Goal: Task Accomplishment & Management: Use online tool/utility

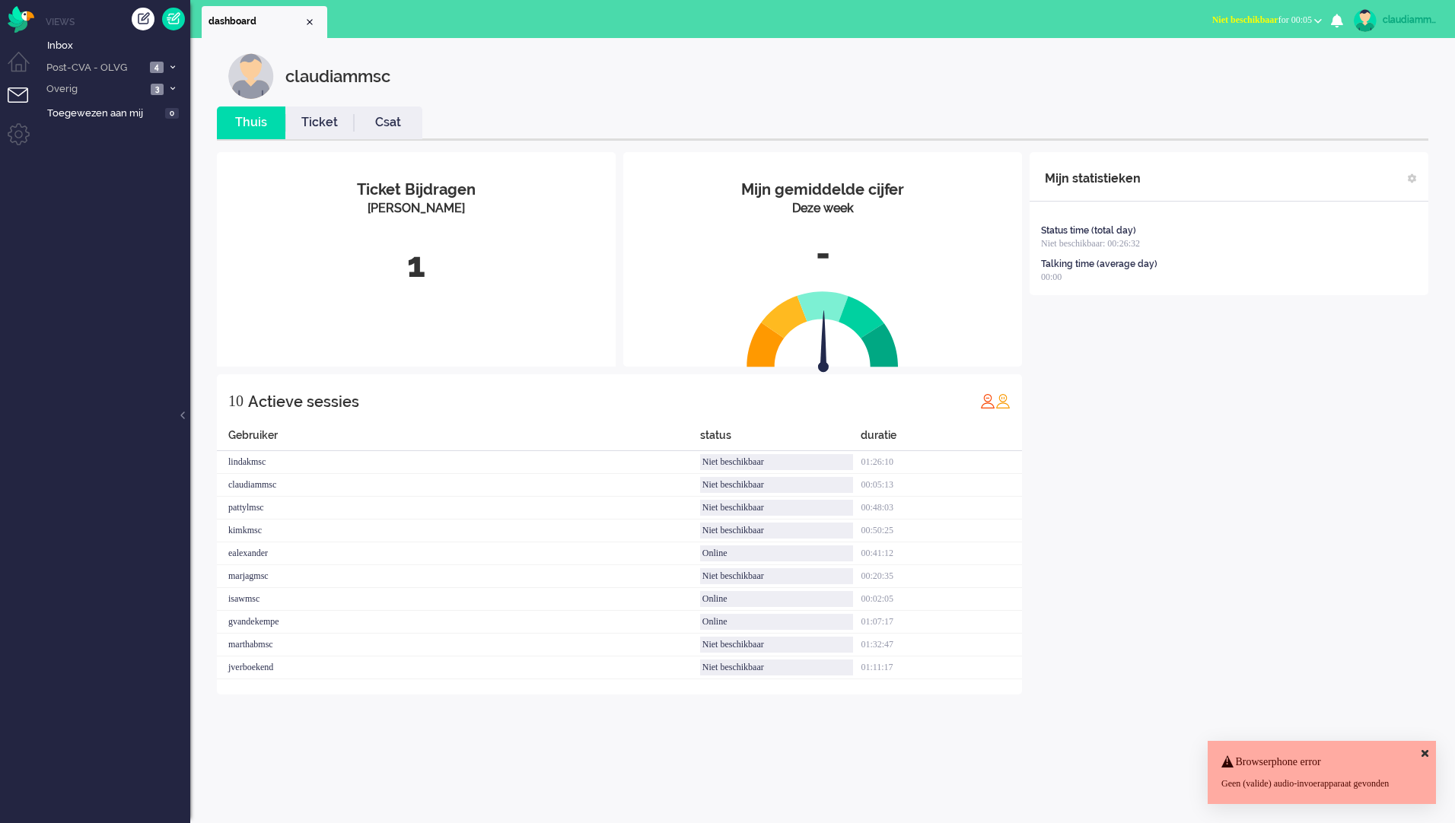
click at [1422, 749] on icon at bounding box center [1424, 754] width 7 height 10
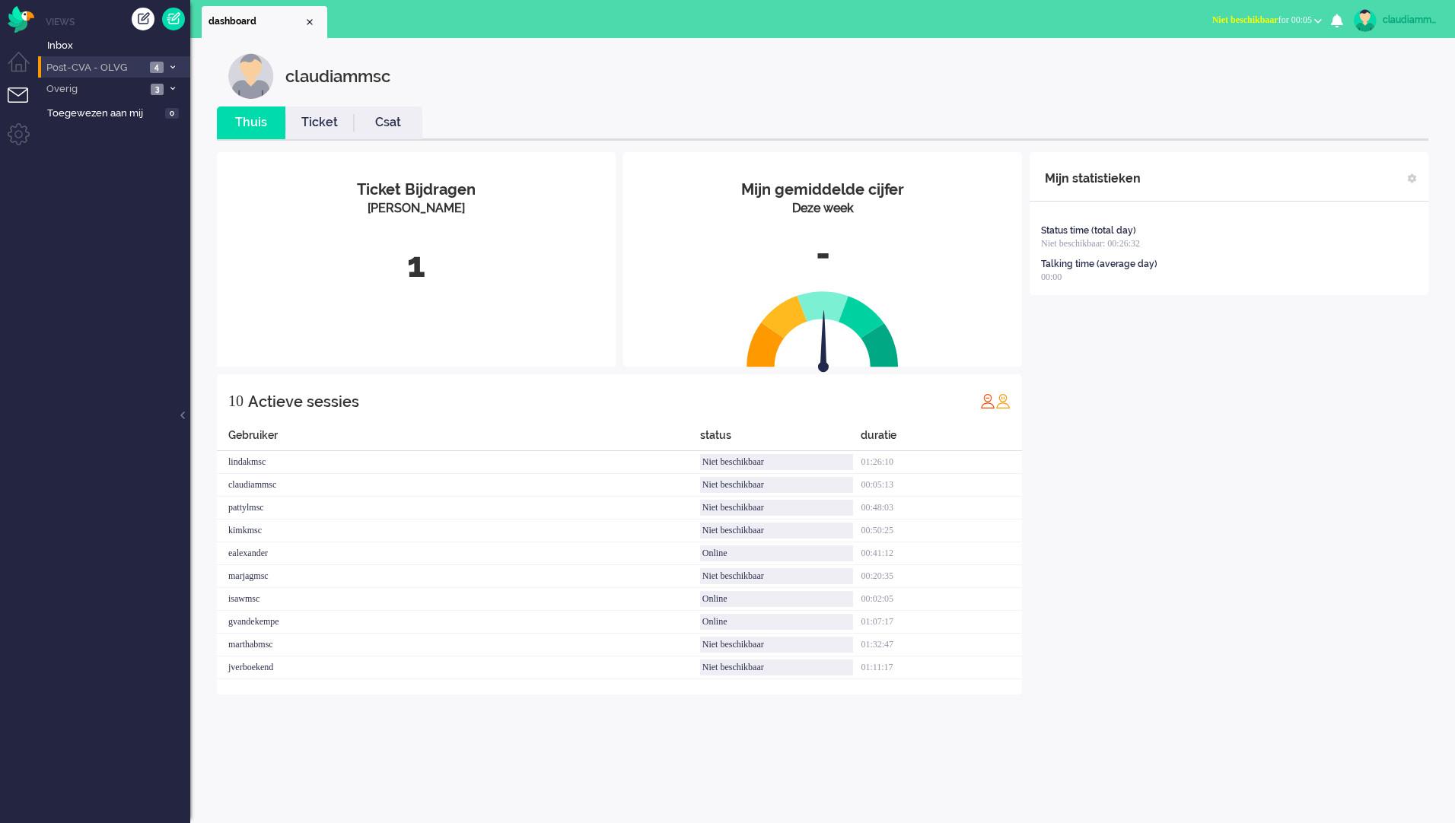
click at [113, 64] on span "Post-CVA - OLVG" at bounding box center [94, 68] width 101 height 14
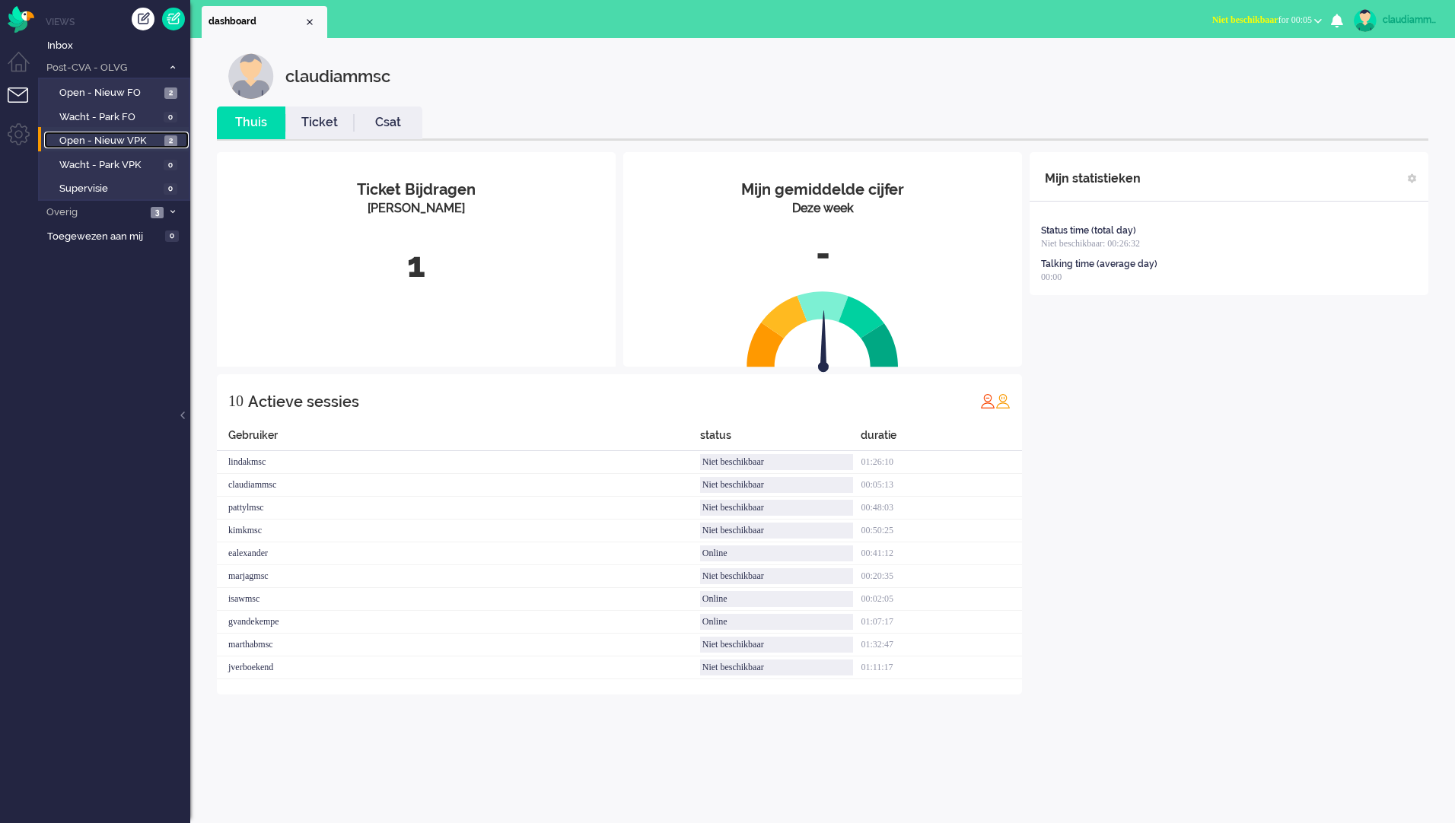
click at [122, 140] on span "Open - Nieuw VPK" at bounding box center [109, 141] width 101 height 14
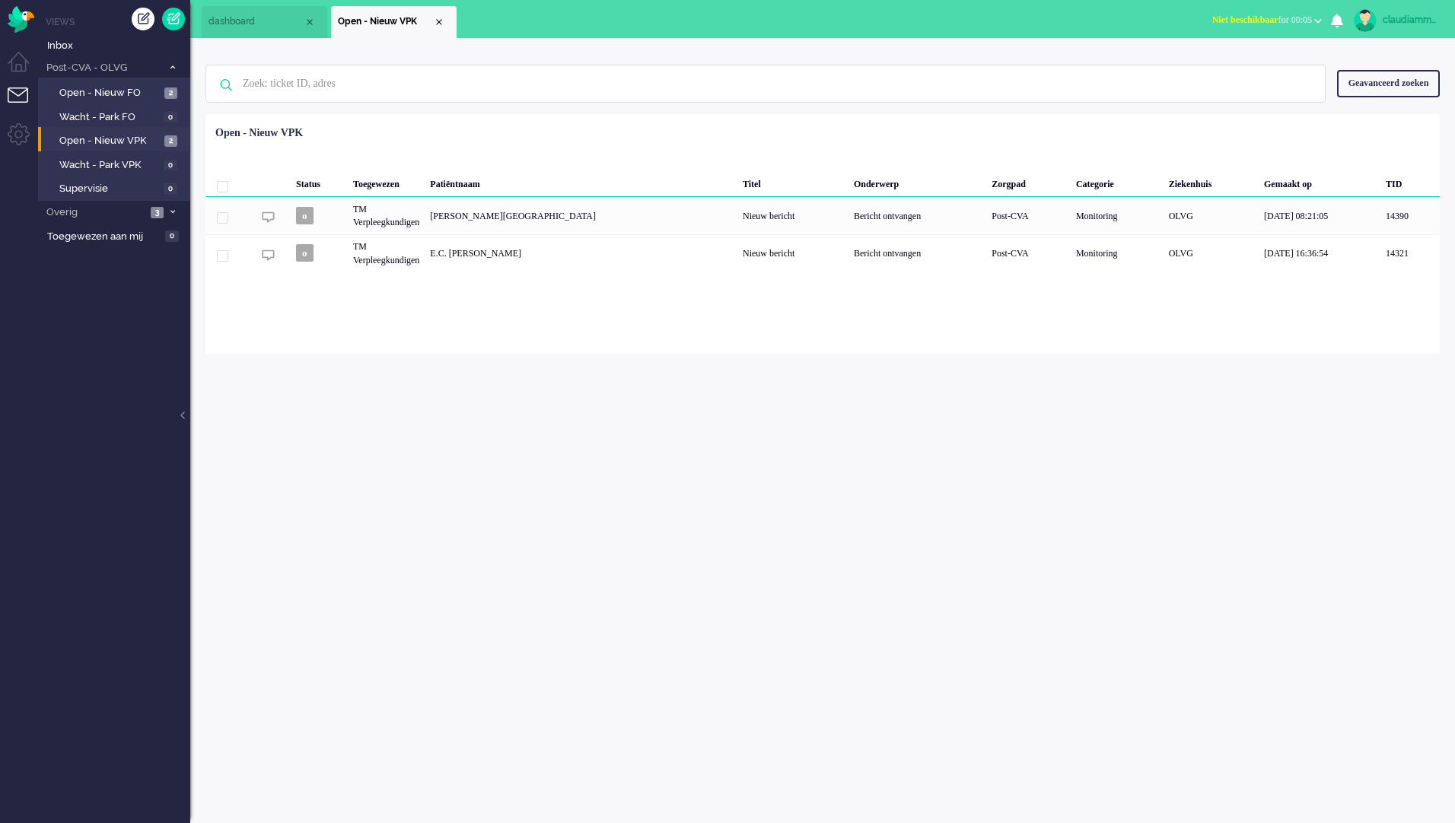
click at [913, 525] on div "claudiammsc Thuis Ticket Csat Mijn gemiddelde cijfer Deze week - Ticket Bijdrag…" at bounding box center [822, 430] width 1264 height 785
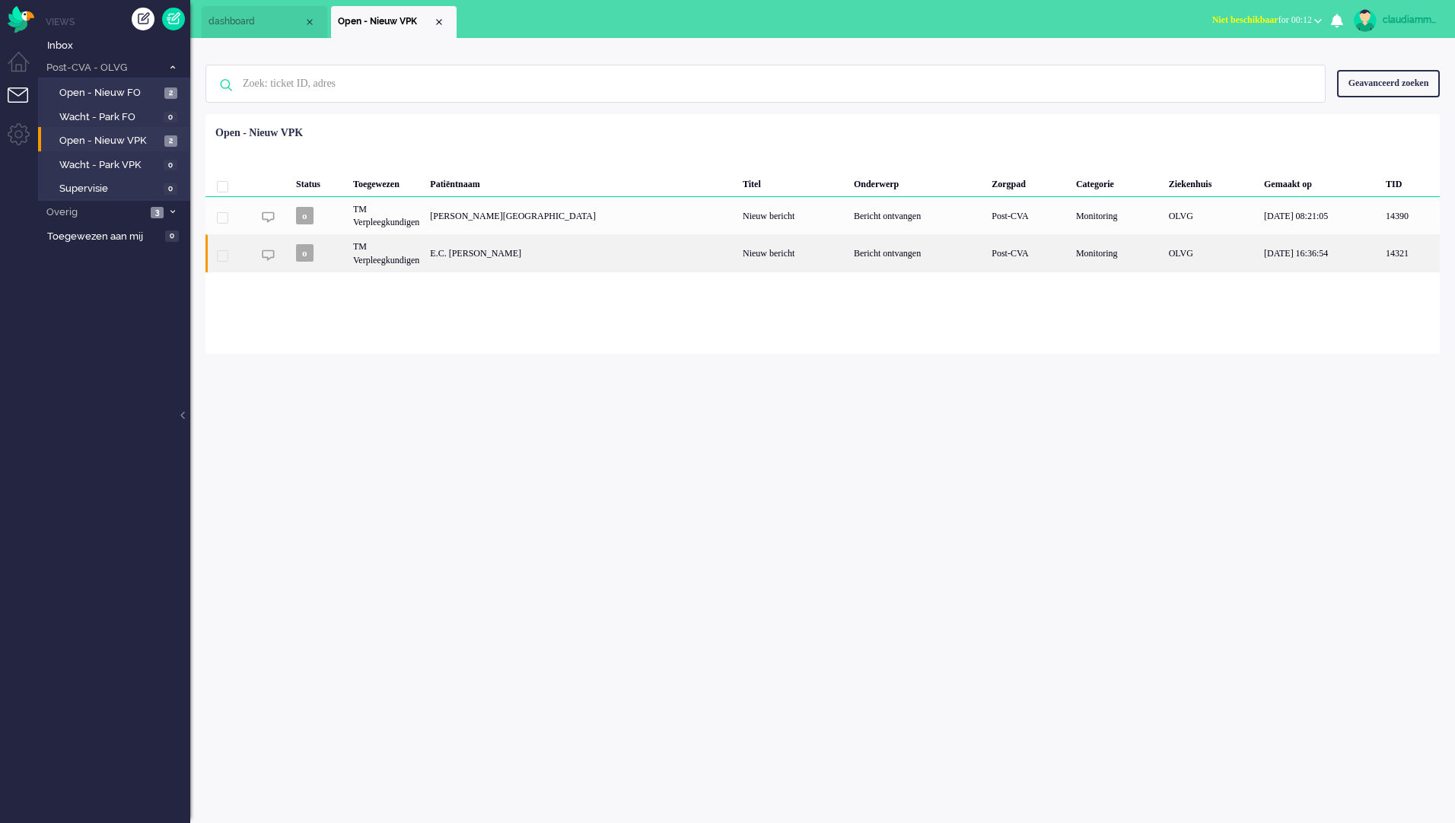
click at [500, 257] on div "E.C. [PERSON_NAME]" at bounding box center [580, 252] width 313 height 37
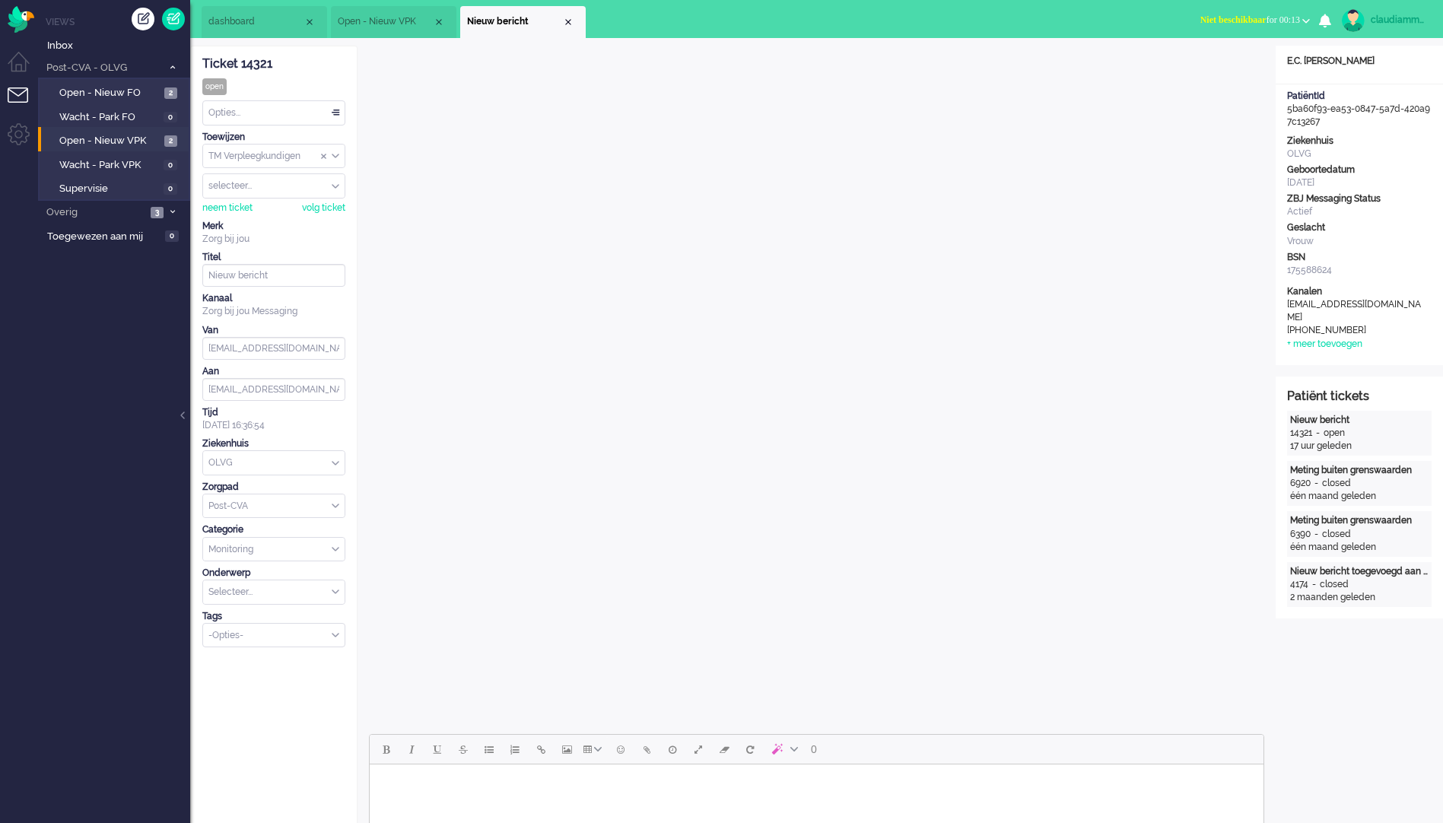
click at [227, 21] on span "dashboard" at bounding box center [255, 21] width 95 height 13
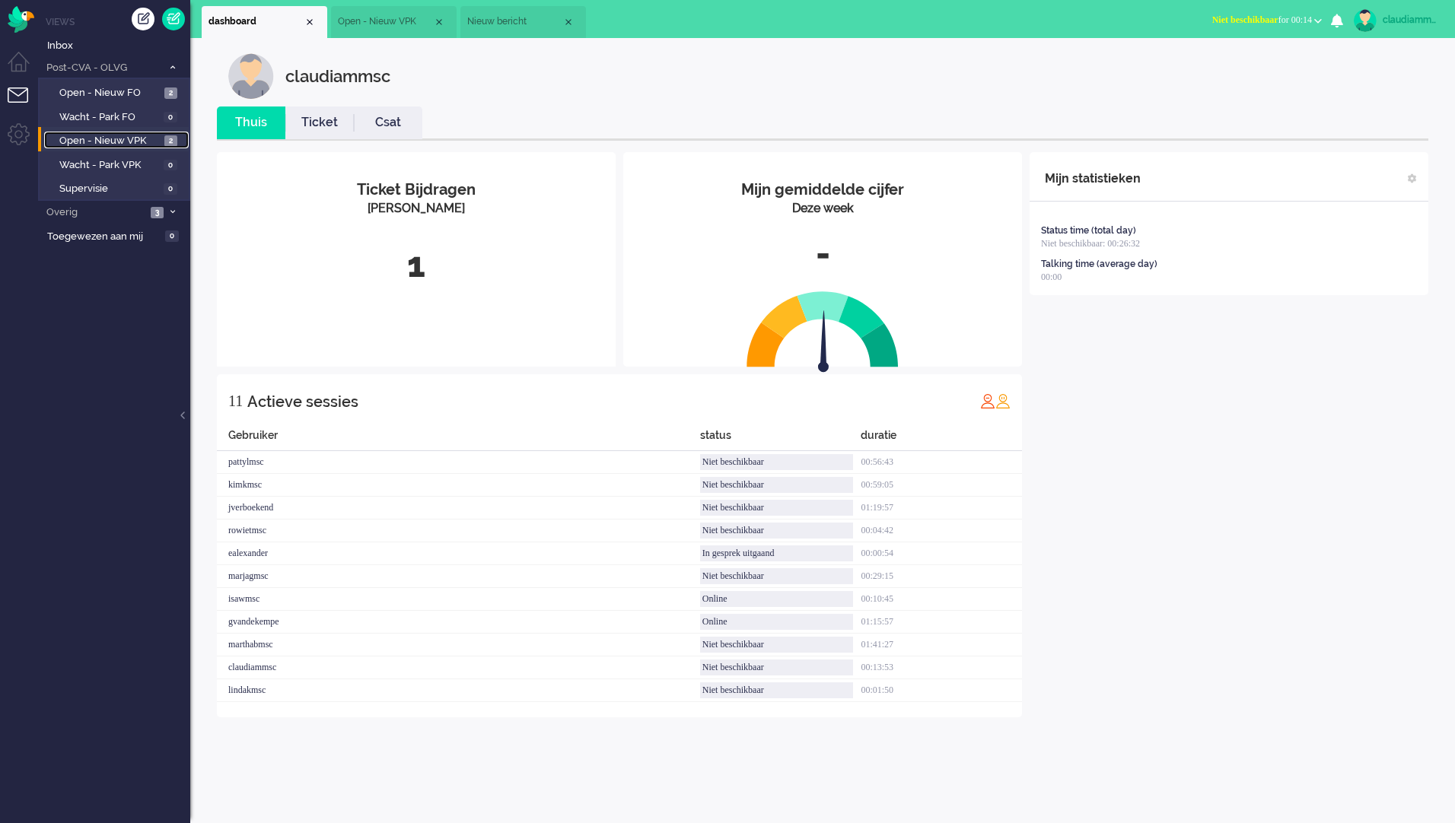
click at [115, 147] on span "Open - Nieuw VPK" at bounding box center [109, 141] width 101 height 14
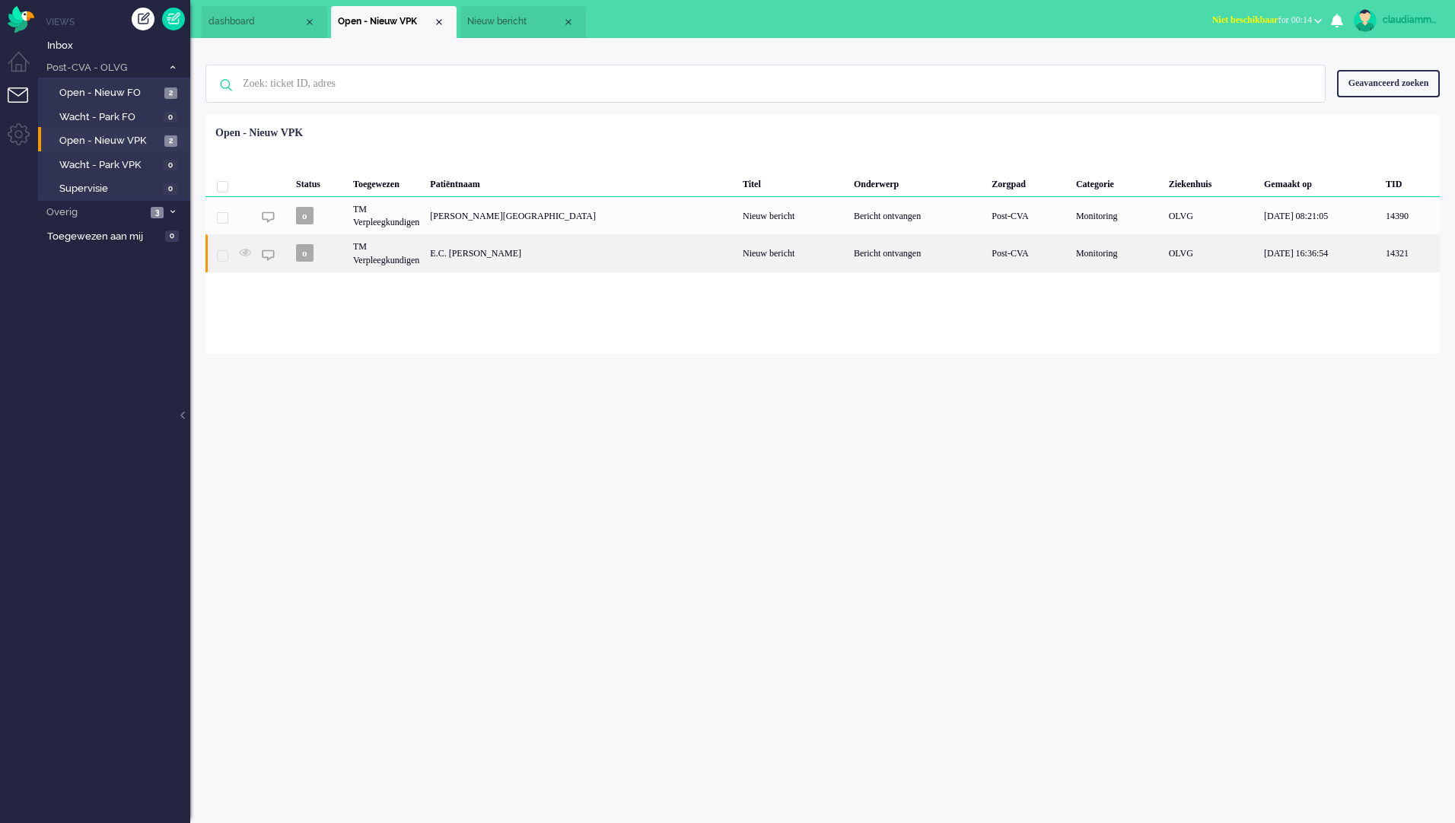
click at [513, 259] on div "E.C. [PERSON_NAME]" at bounding box center [580, 252] width 313 height 37
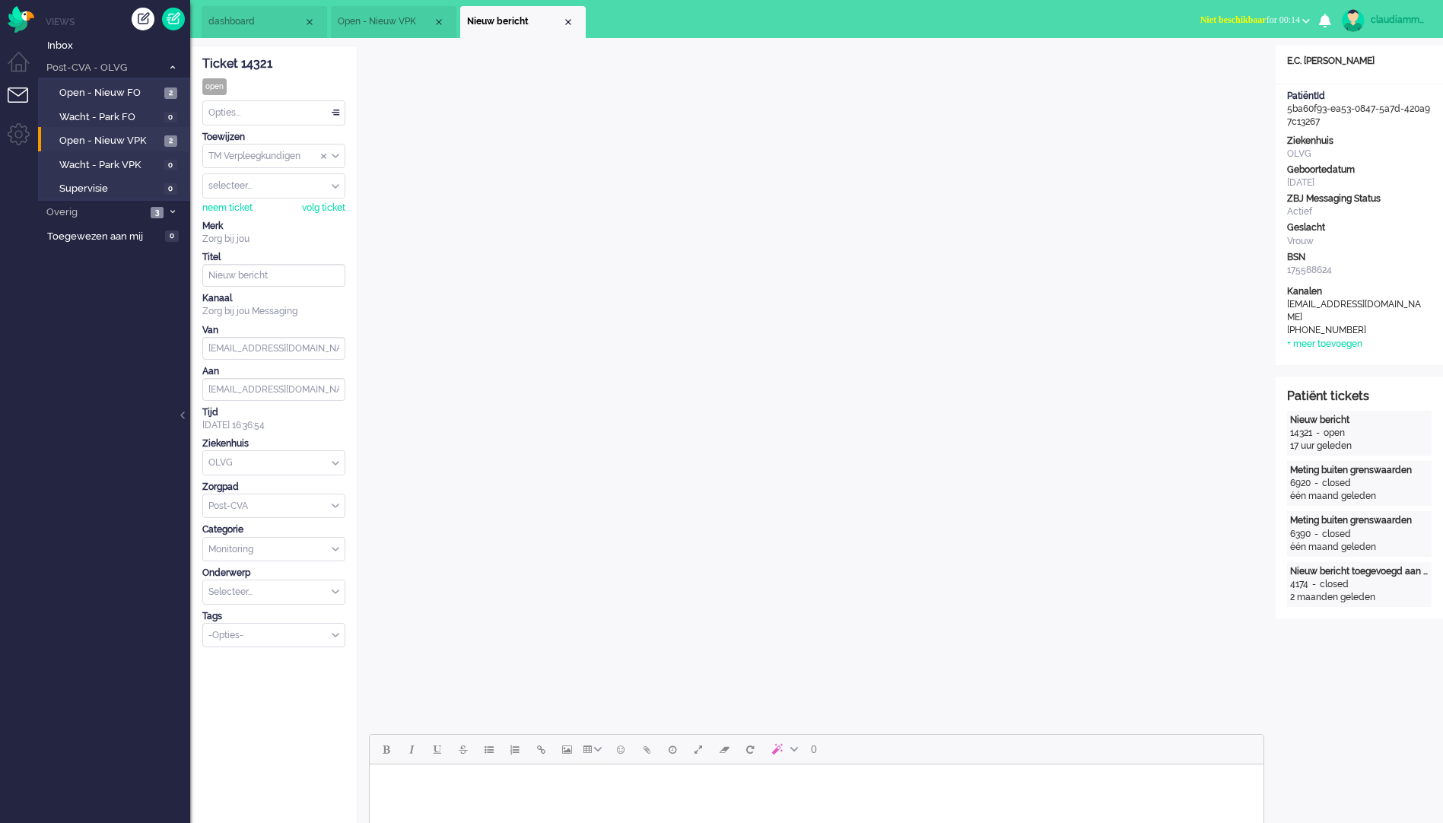
click at [335, 156] on div "TM Verpleegkundigen" at bounding box center [273, 157] width 141 height 24
click at [244, 180] on span "TM Medewerkers" at bounding box center [246, 179] width 73 height 13
click at [123, 97] on span "Open - Nieuw FO" at bounding box center [109, 93] width 101 height 14
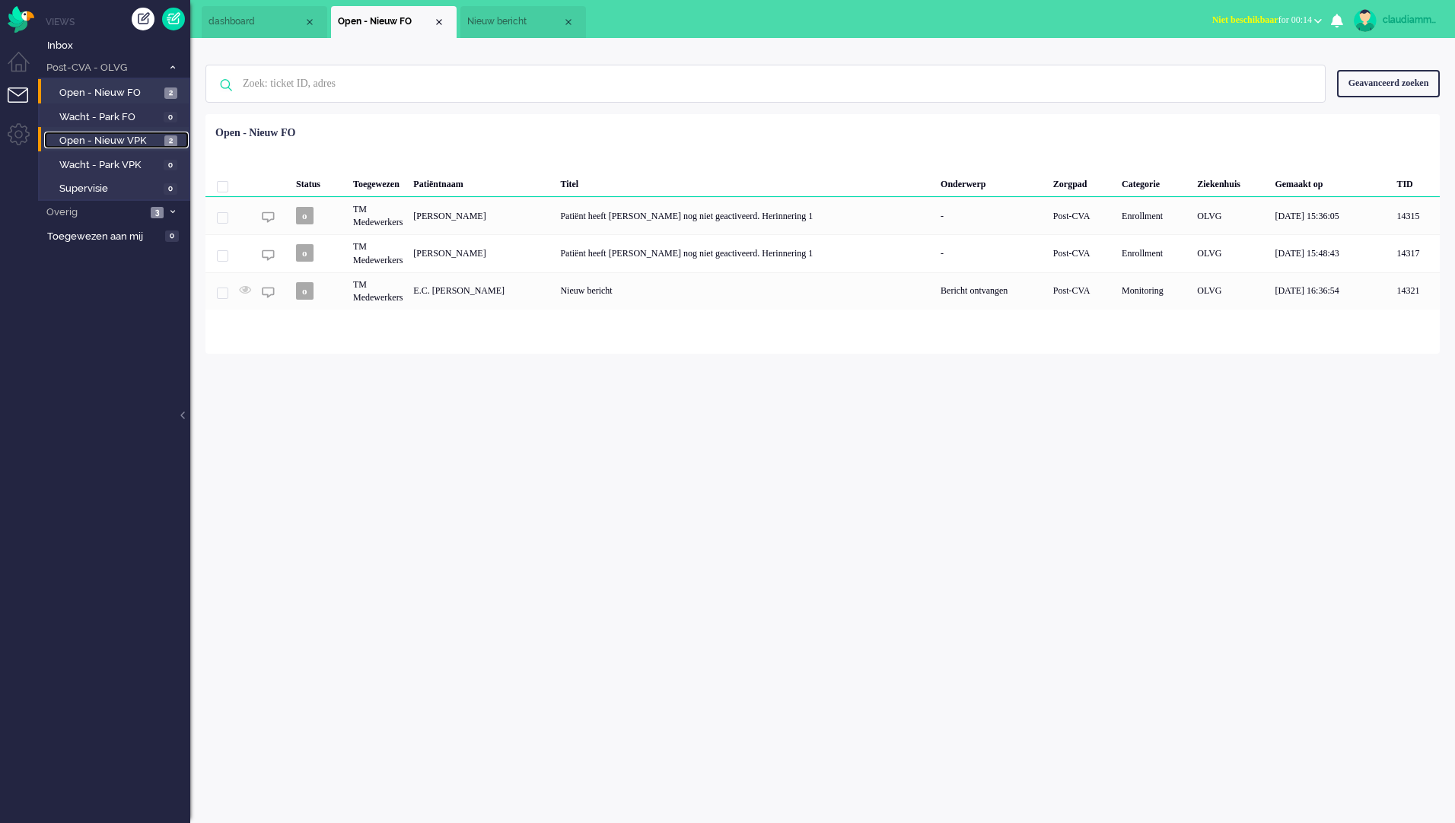
click at [132, 144] on span "Open - Nieuw VPK" at bounding box center [109, 141] width 101 height 14
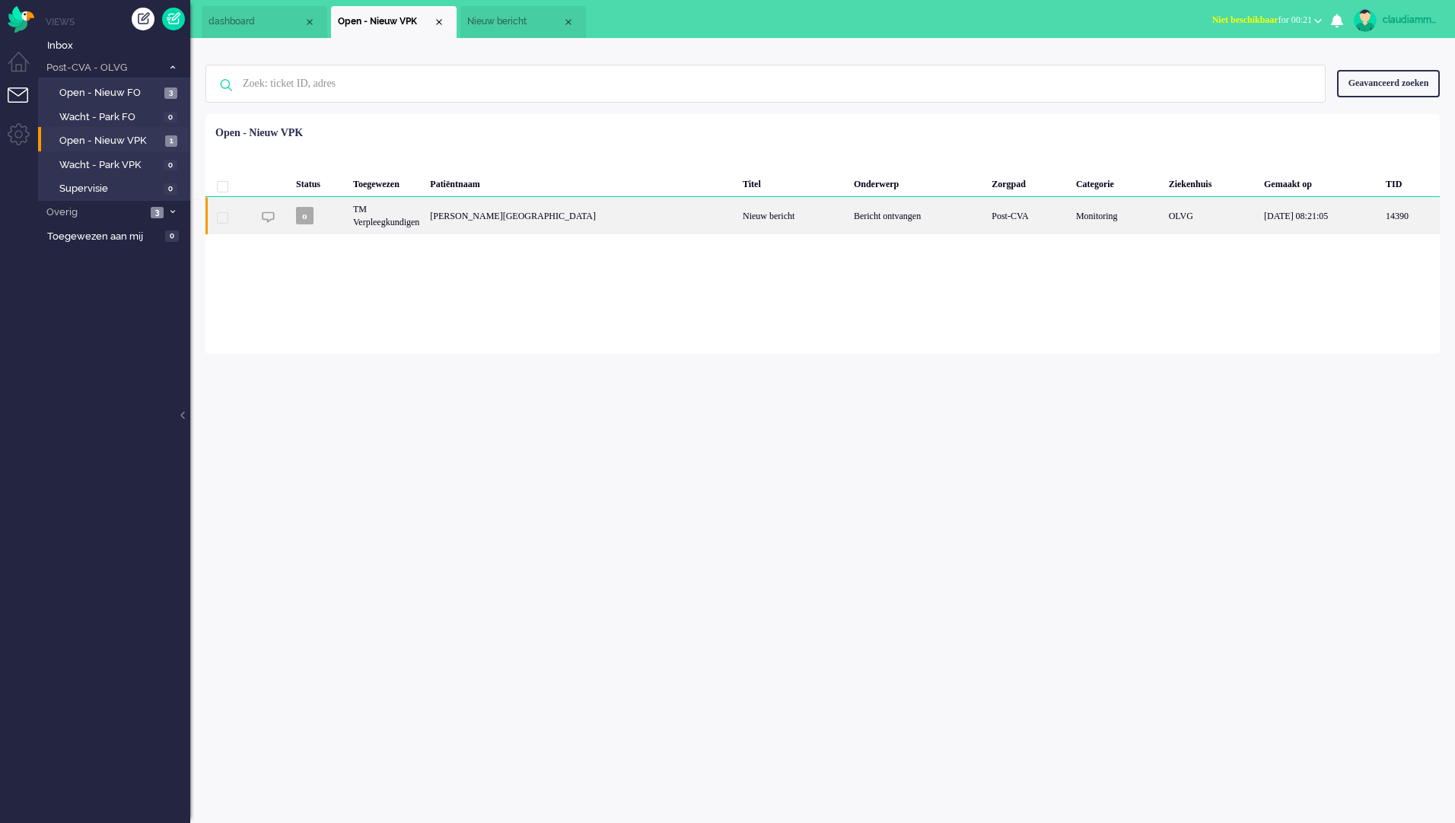
click at [422, 217] on div "TM Verpleegkundigen" at bounding box center [386, 215] width 77 height 37
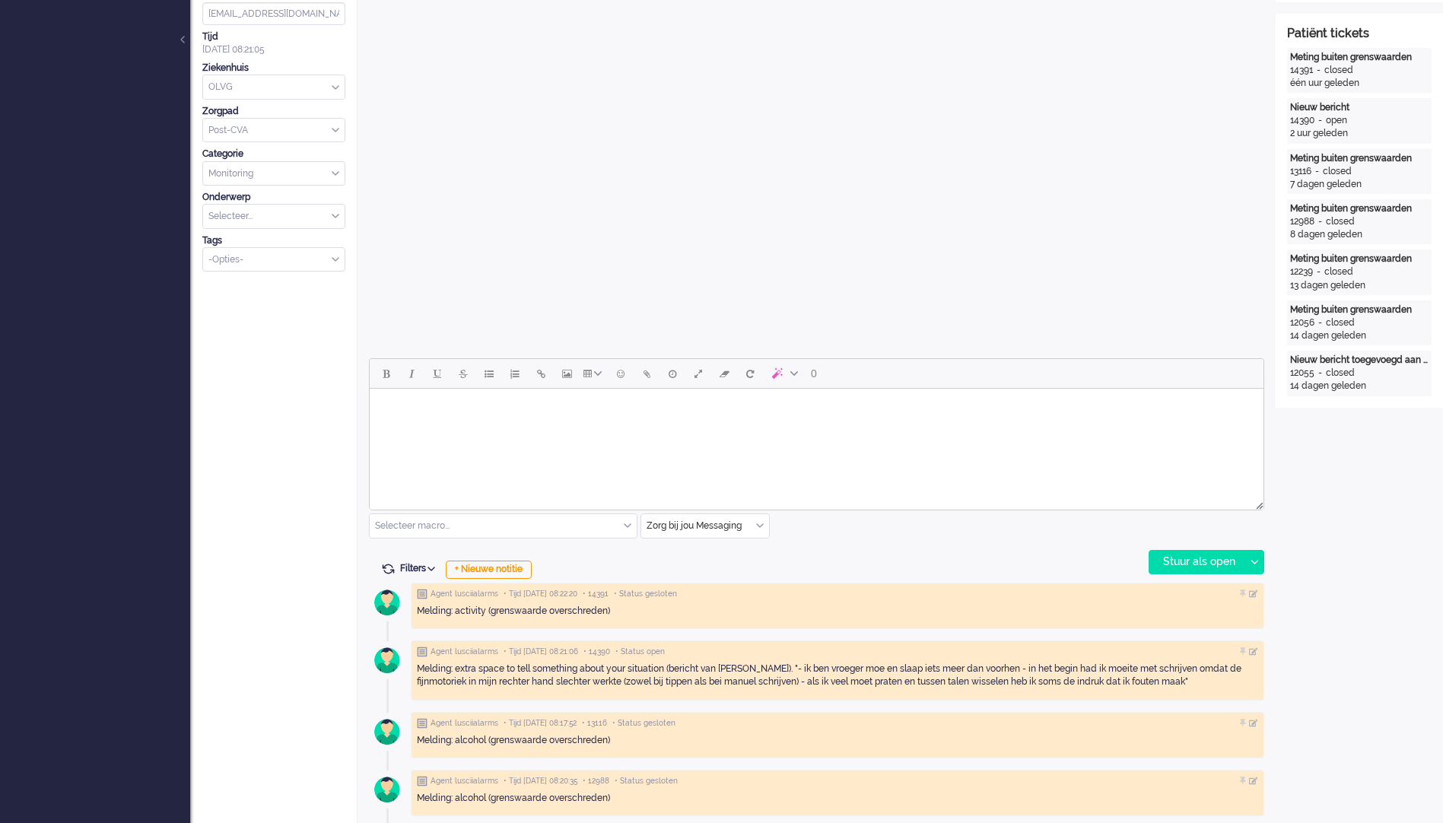
scroll to position [456, 0]
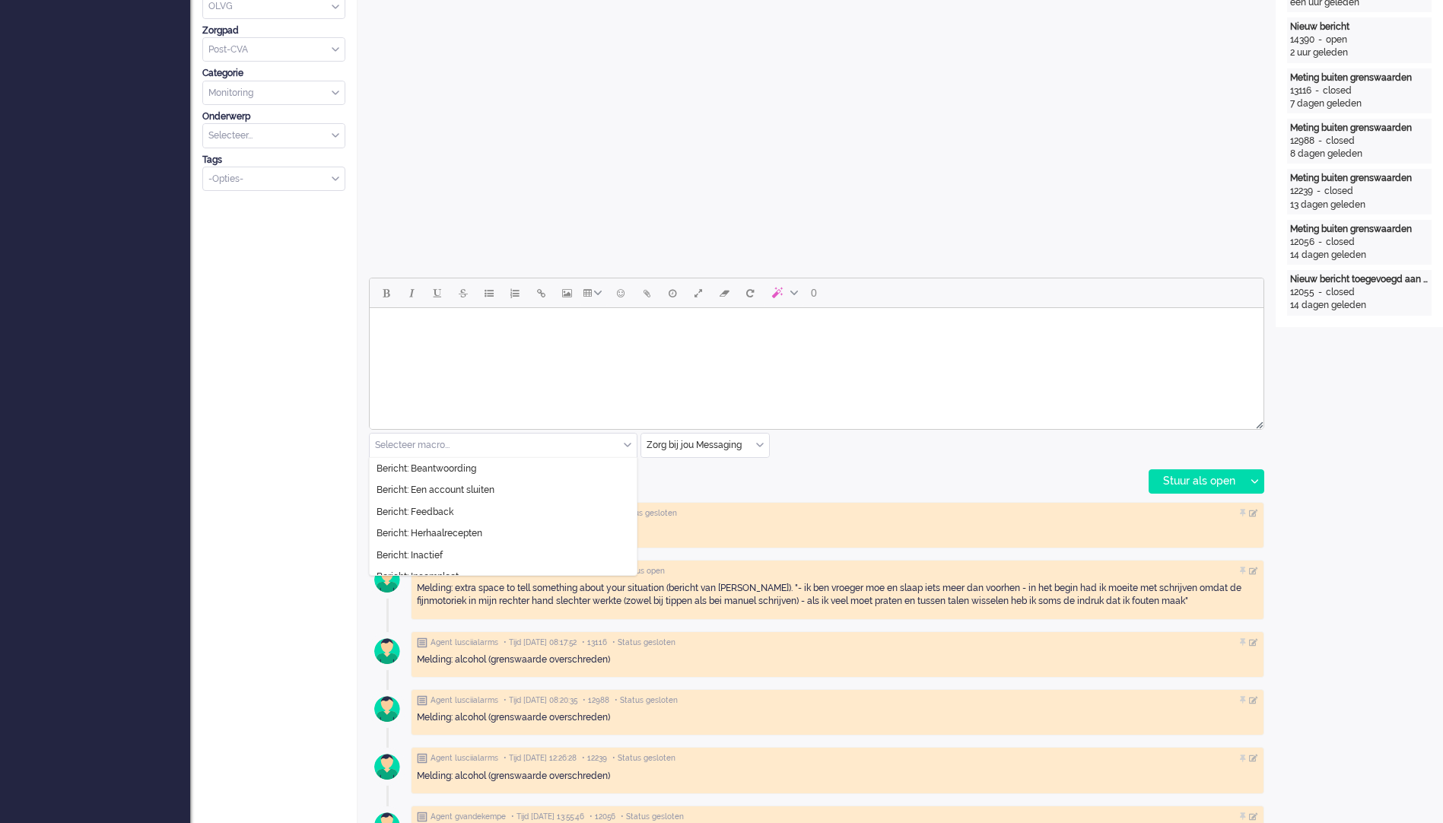
click at [622, 440] on input "text" at bounding box center [503, 446] width 267 height 24
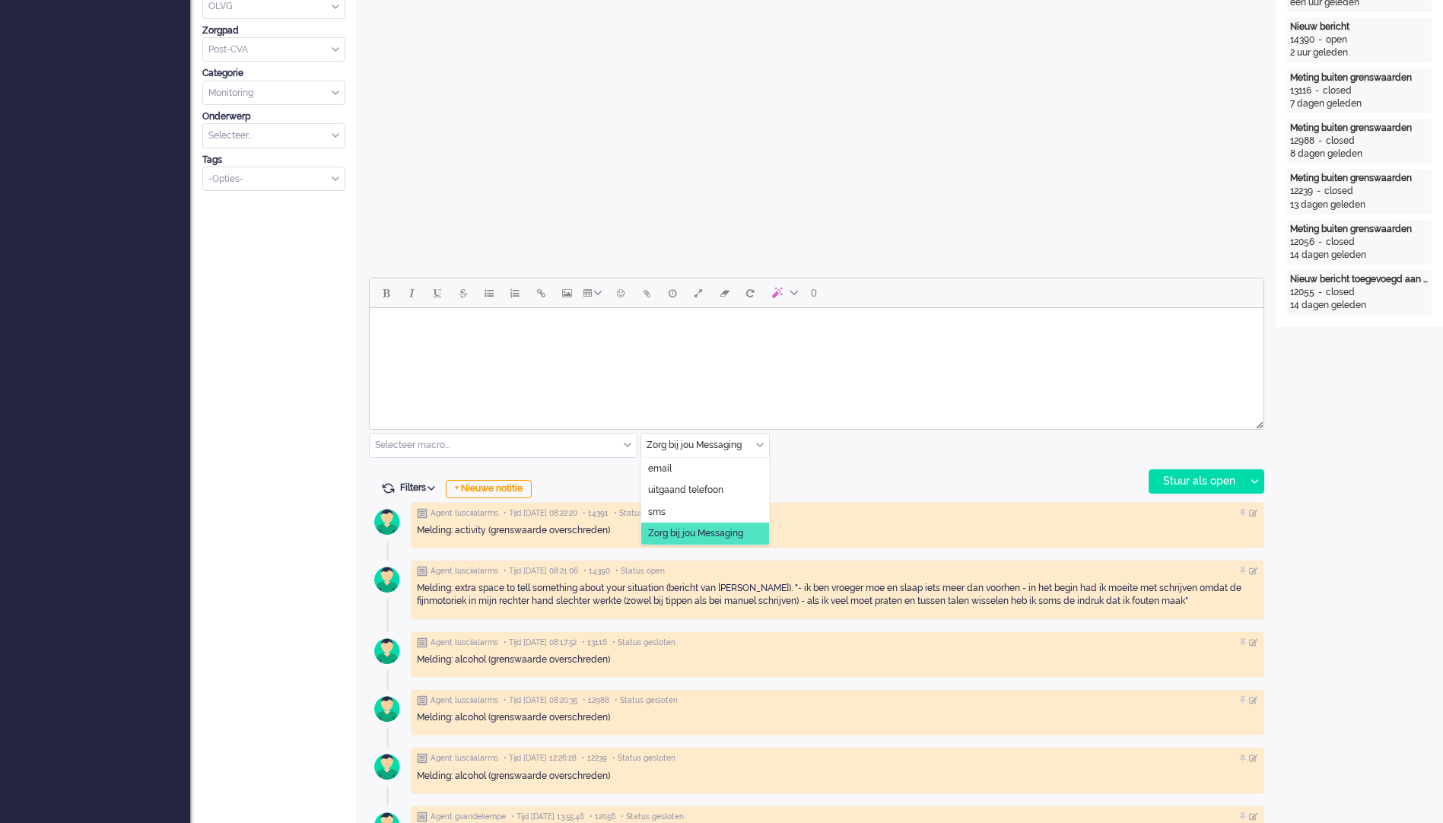
click at [749, 441] on input "text" at bounding box center [705, 446] width 128 height 24
click at [759, 440] on span at bounding box center [760, 445] width 8 height 11
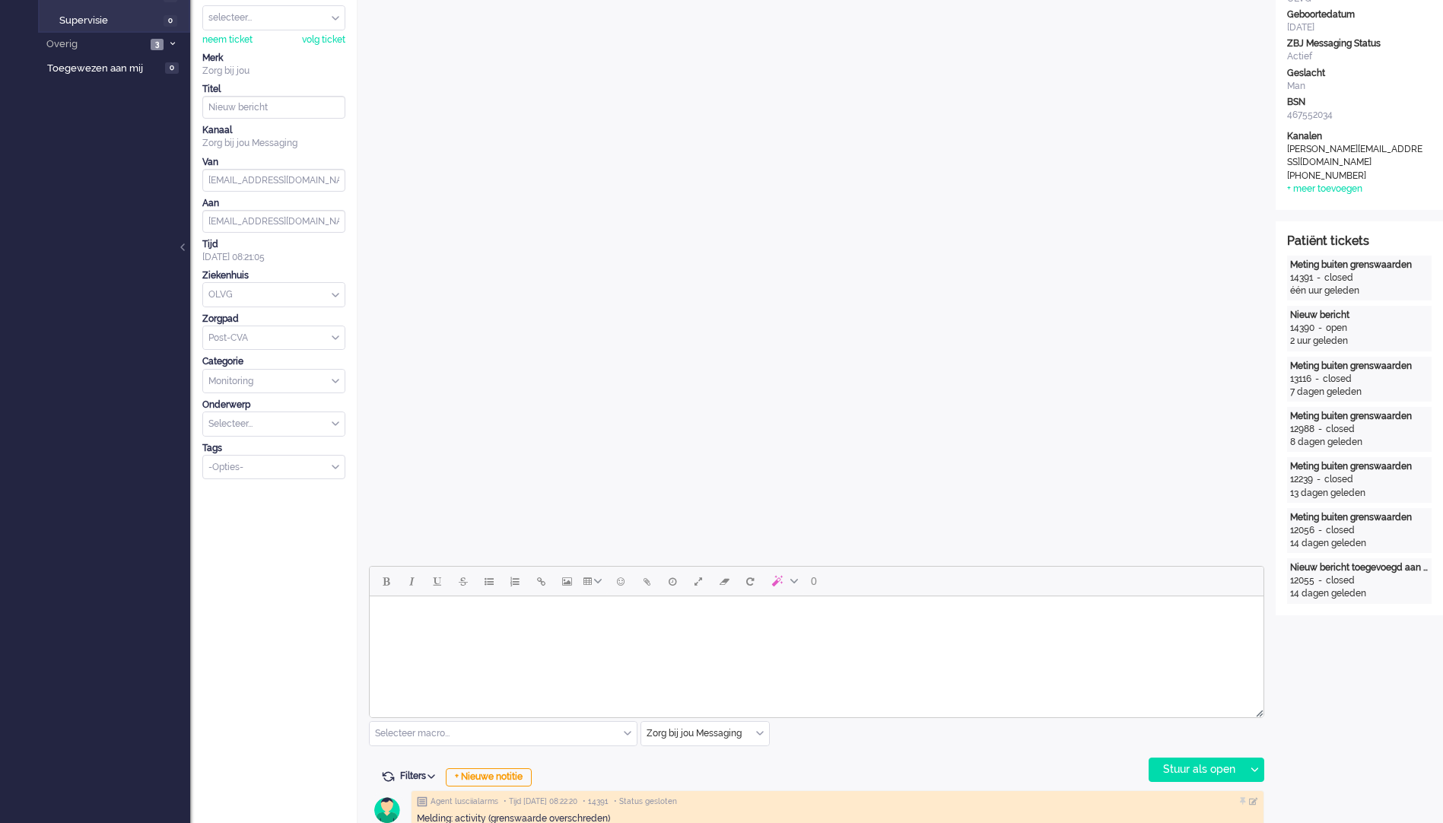
scroll to position [0, 0]
